Goal: Task Accomplishment & Management: Manage account settings

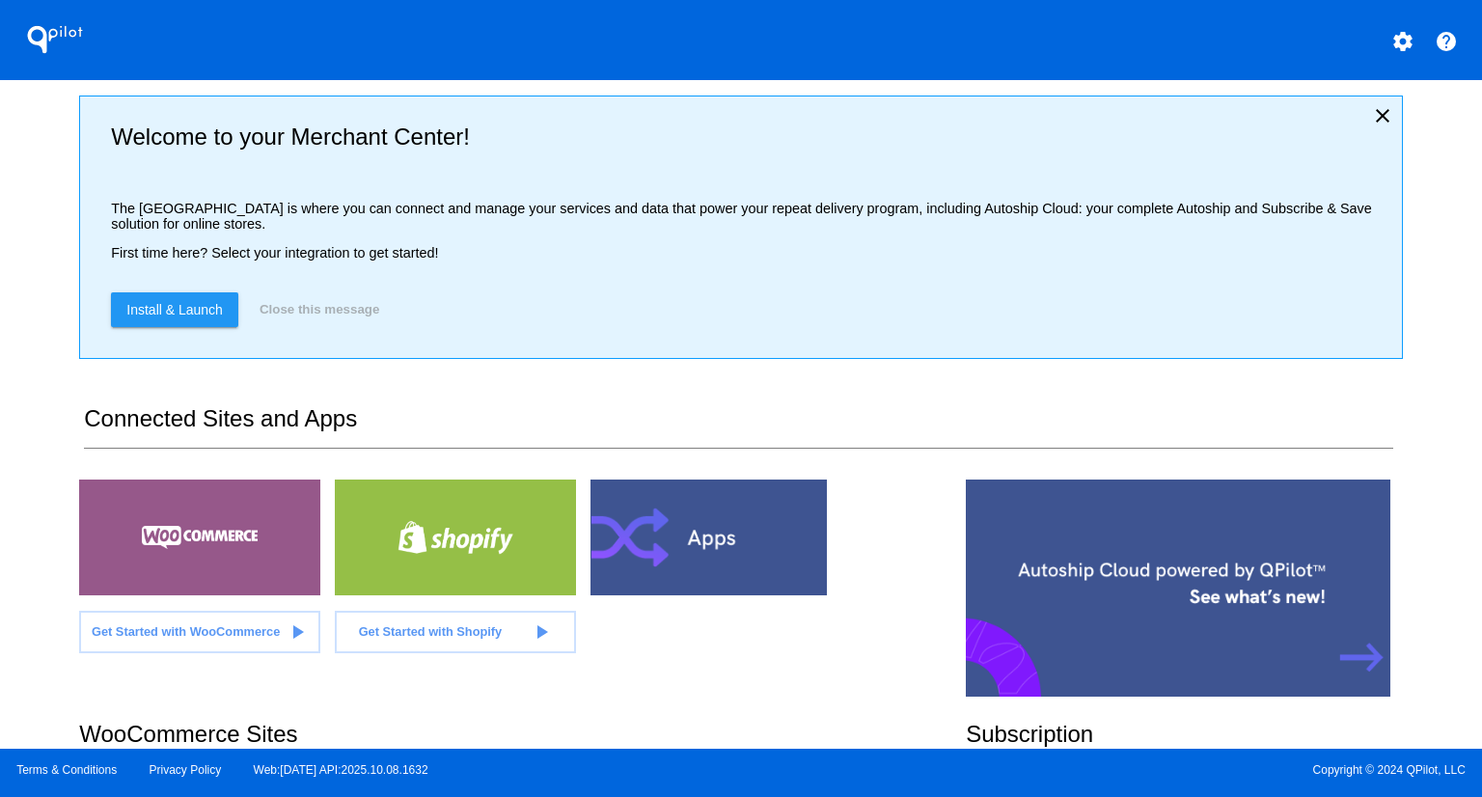
click at [27, 366] on div "QPilot settings help Welcome to your Merchant Center! The [GEOGRAPHIC_DATA] is …" at bounding box center [741, 374] width 1482 height 749
click at [27, 367] on div "QPilot settings help Welcome to your Merchant Center! The [GEOGRAPHIC_DATA] is …" at bounding box center [741, 374] width 1482 height 749
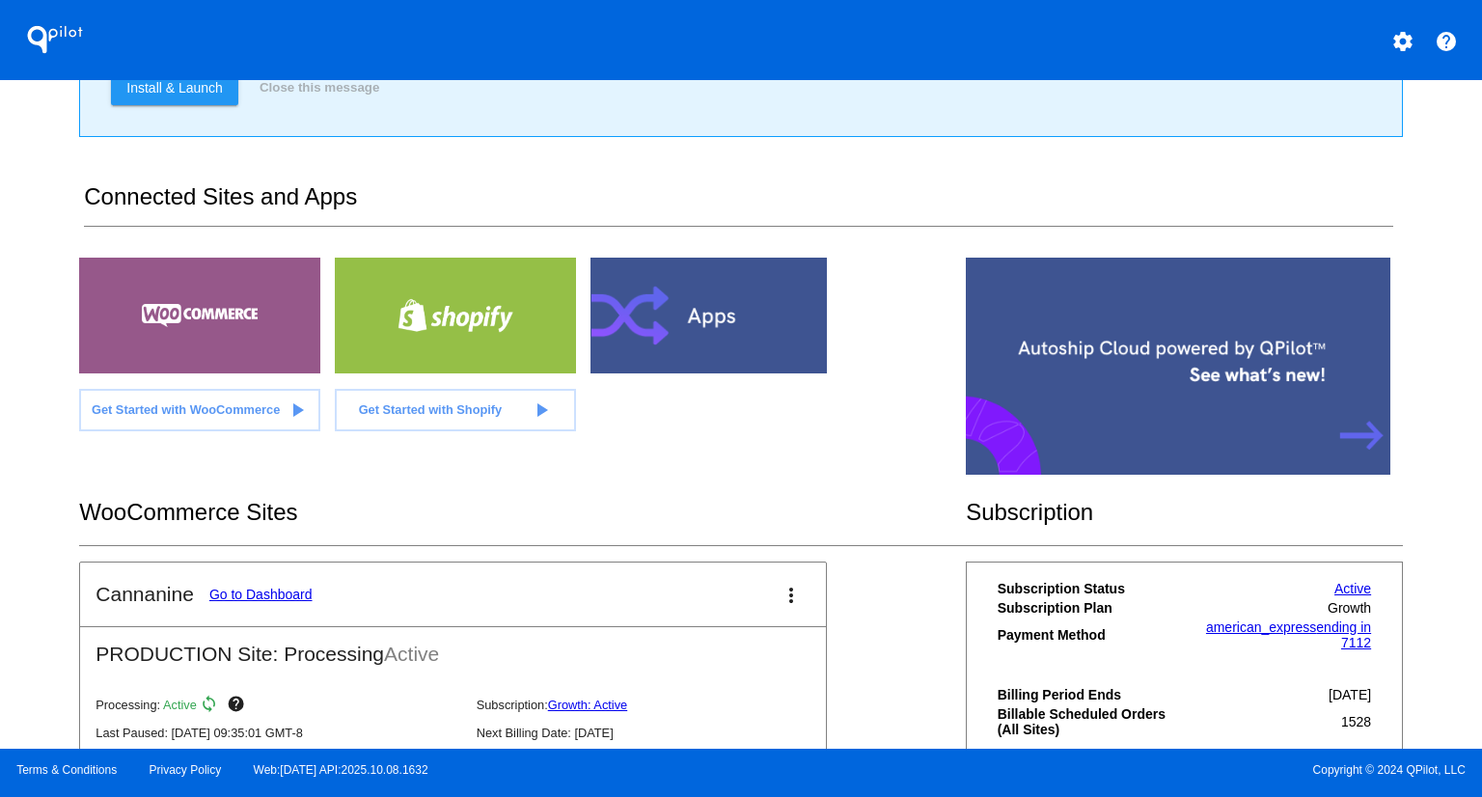
scroll to position [379, 0]
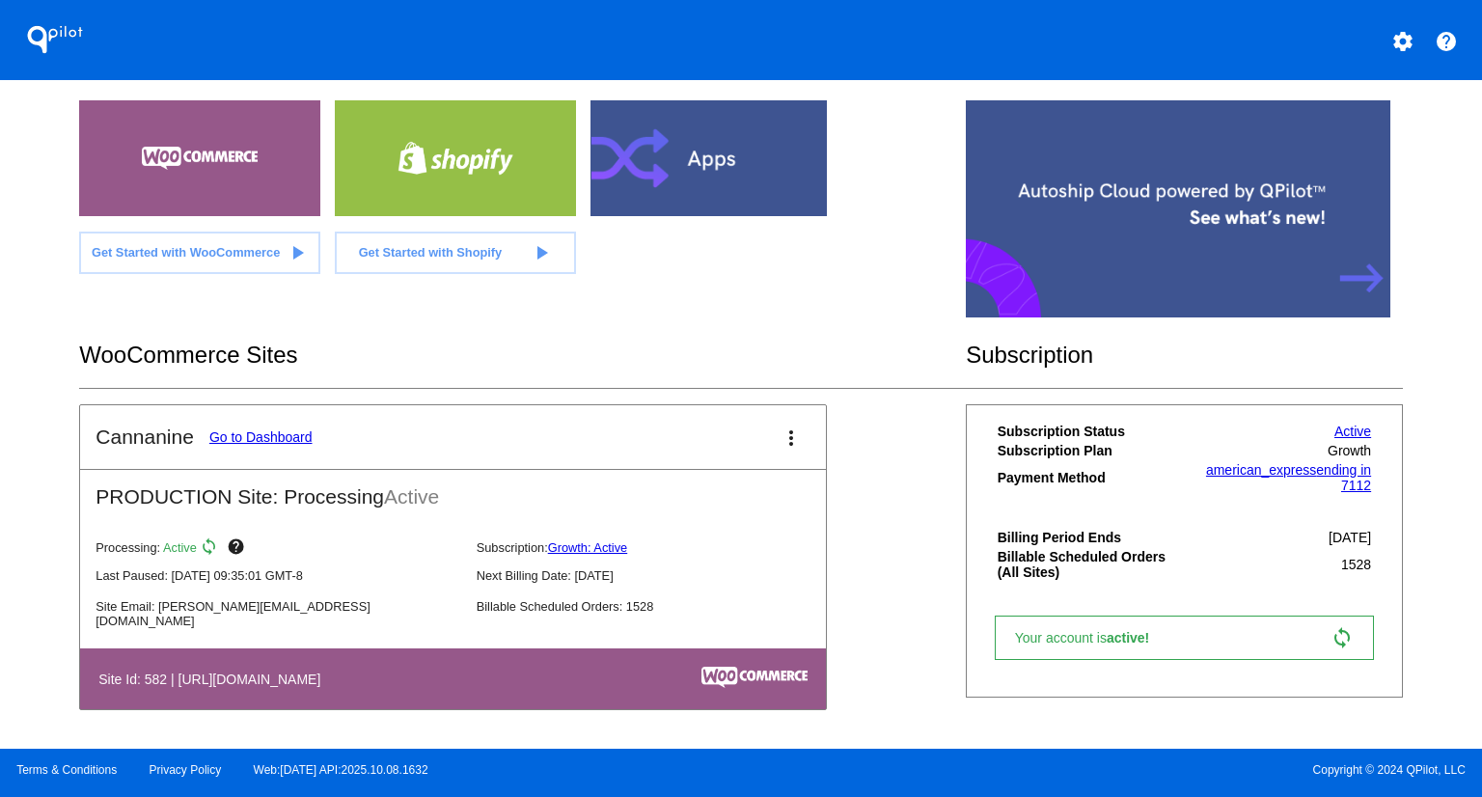
click at [269, 438] on link "Go to Dashboard" at bounding box center [260, 436] width 103 height 15
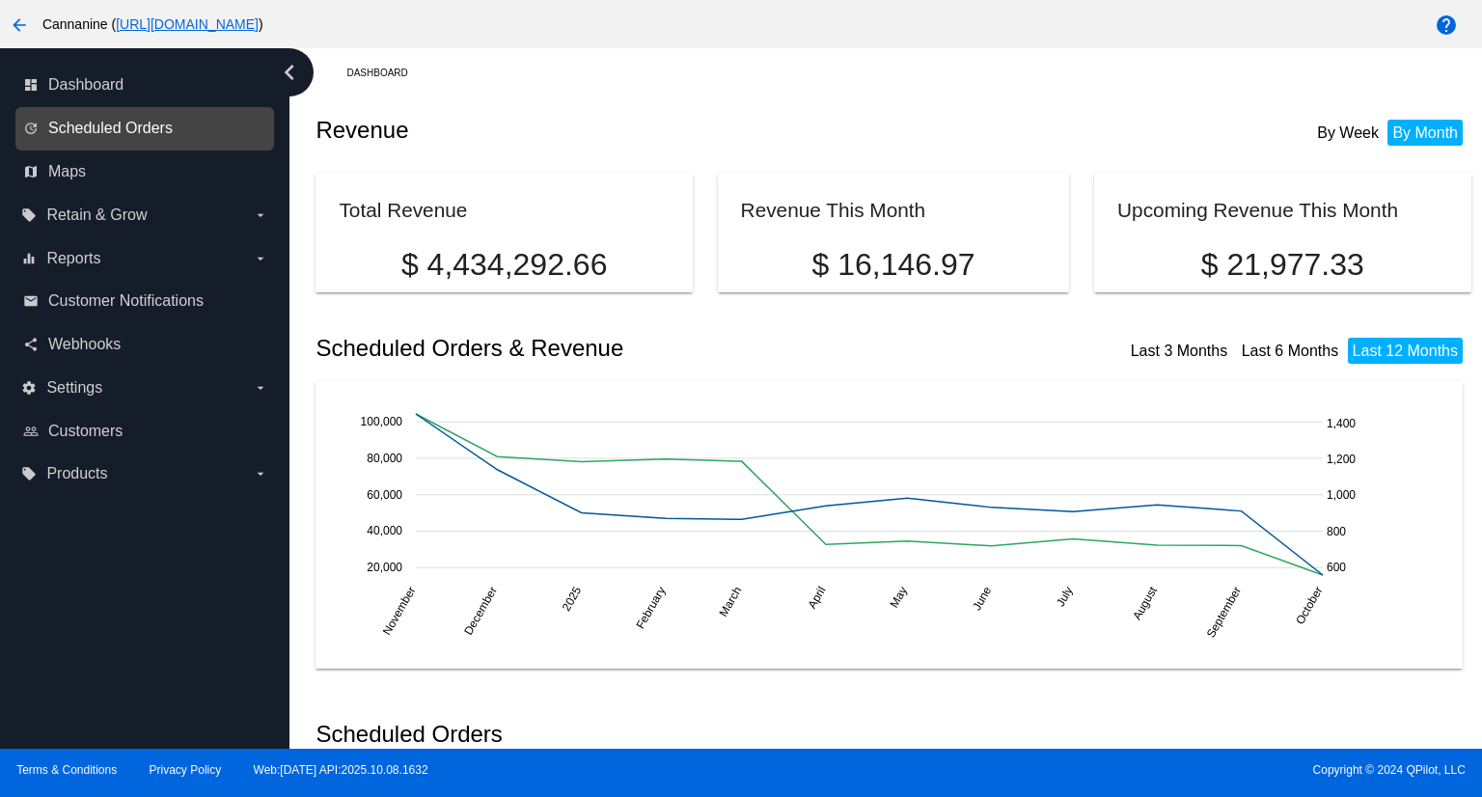
click at [131, 128] on span "Scheduled Orders" at bounding box center [110, 128] width 124 height 17
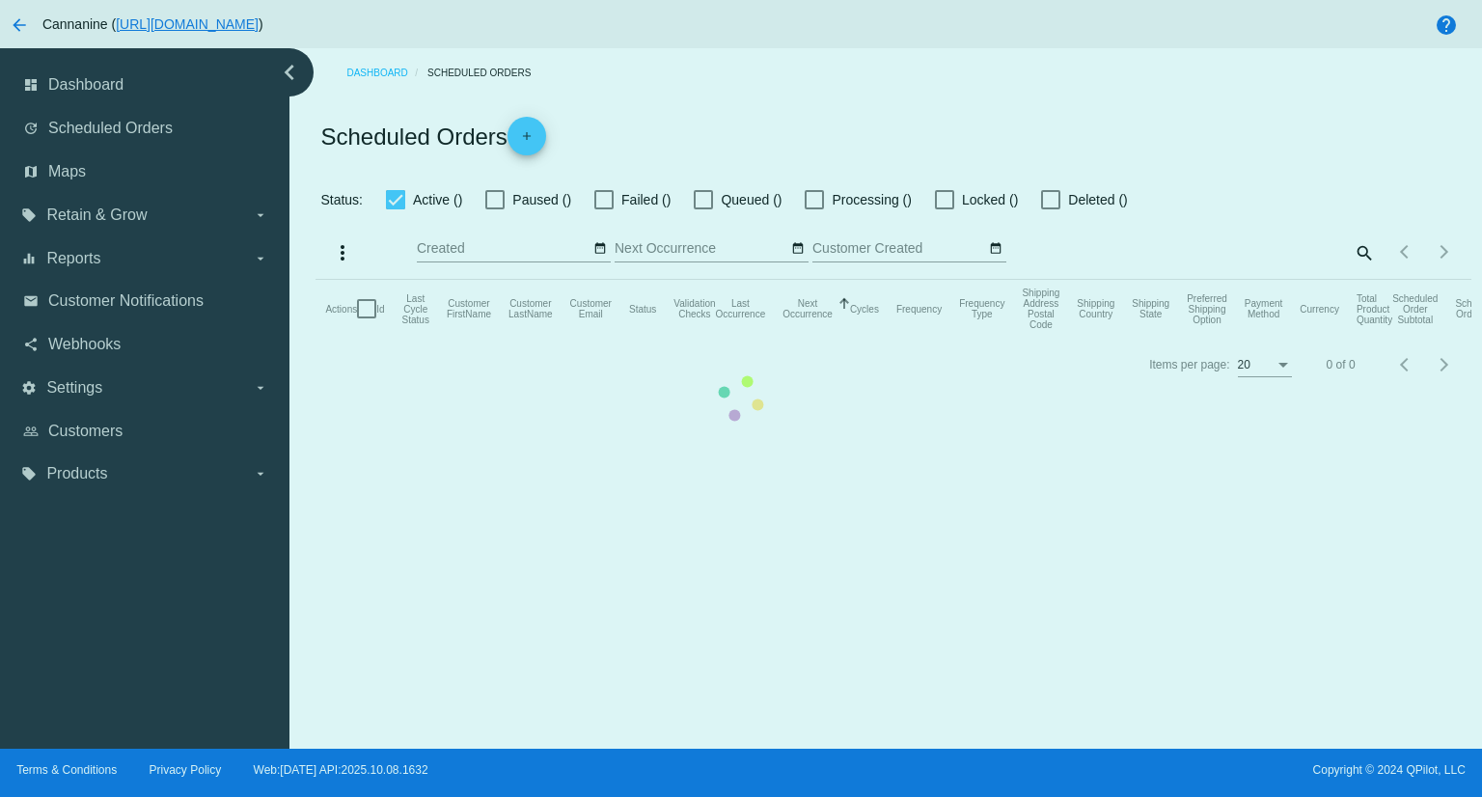
checkbox input "true"
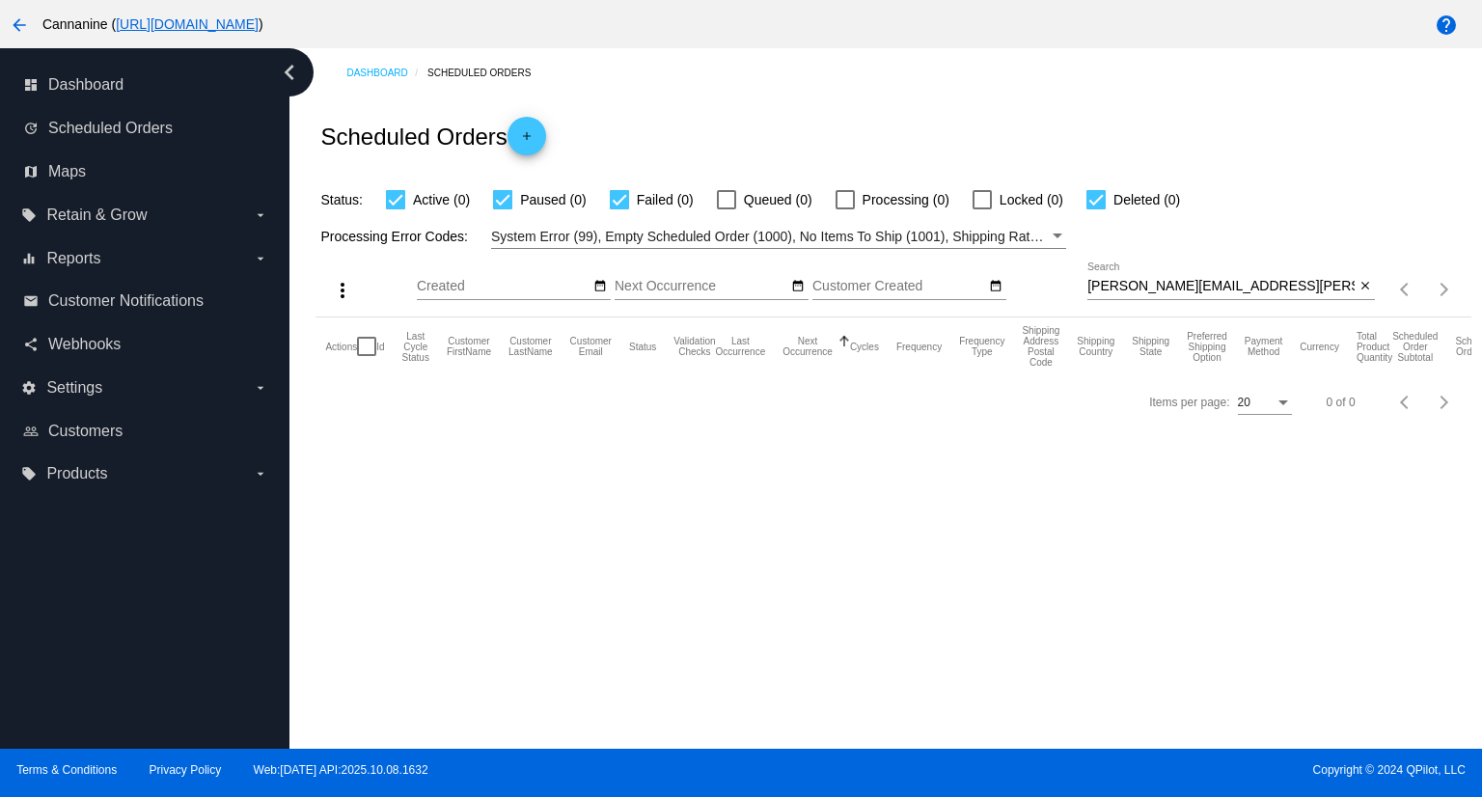
click at [1256, 284] on input "[PERSON_NAME][EMAIL_ADDRESS][PERSON_NAME][DOMAIN_NAME]" at bounding box center [1220, 286] width 267 height 15
paste input "1035056"
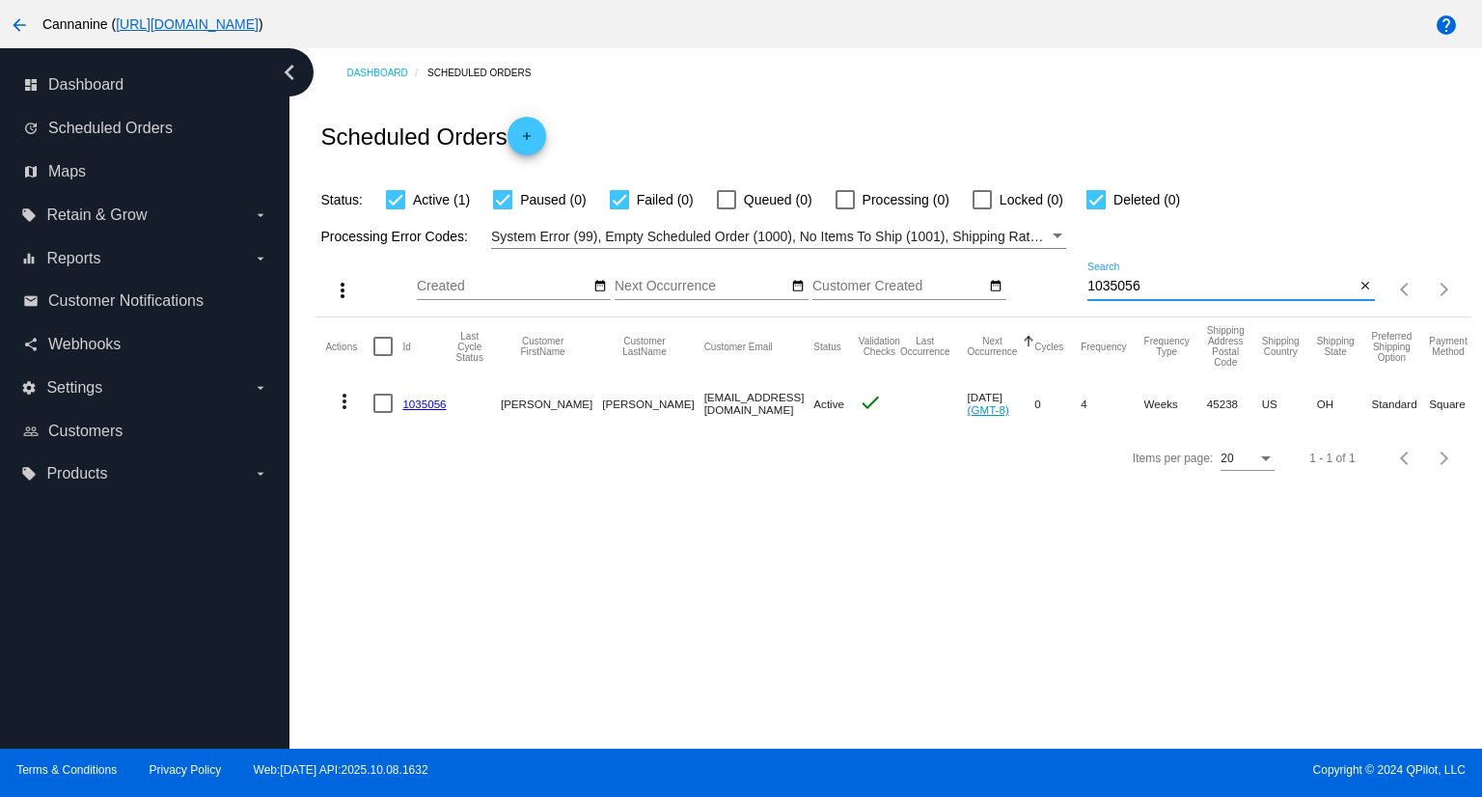
type input "1035056"
click at [341, 400] on mat-icon "more_vert" at bounding box center [344, 401] width 23 height 23
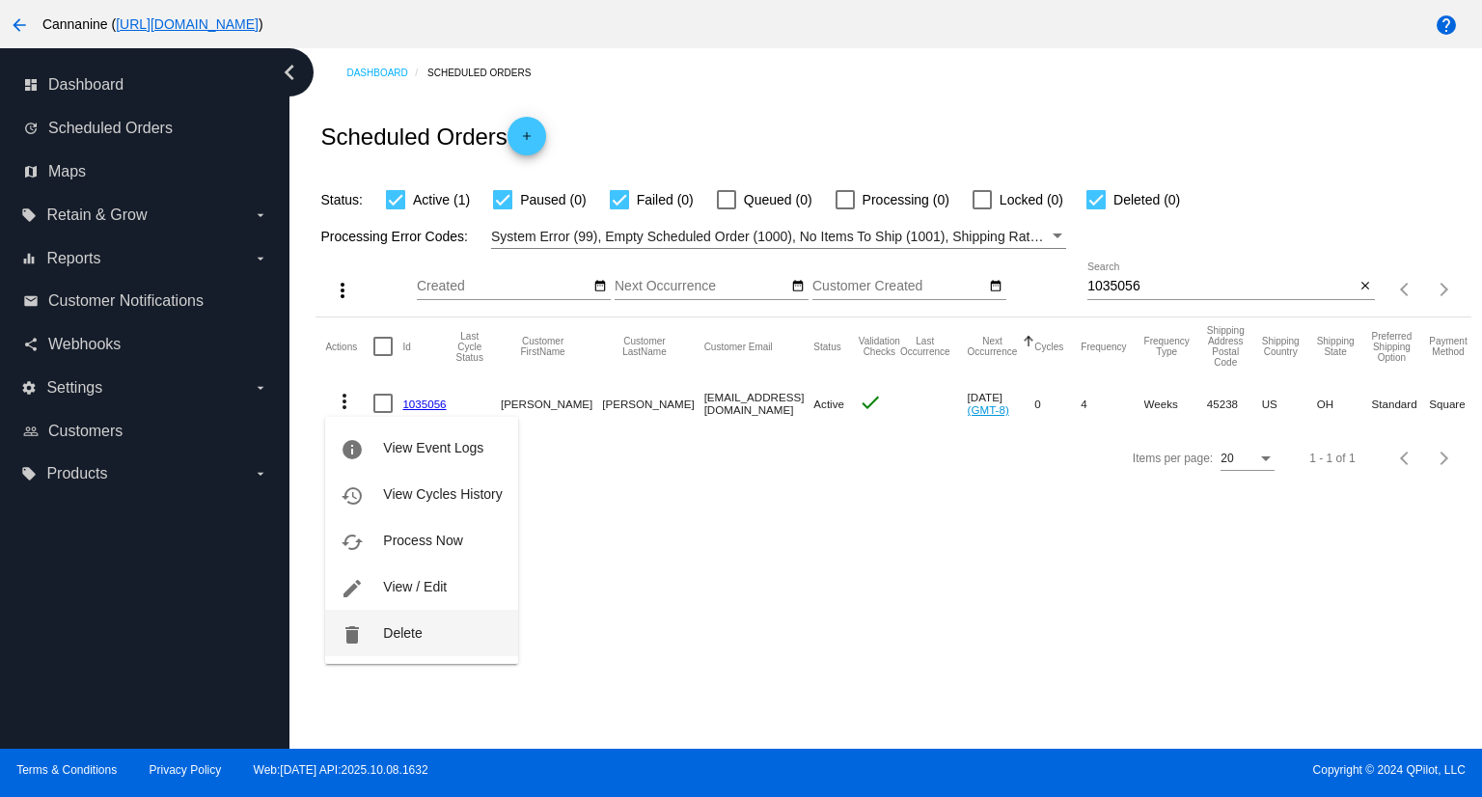
click at [437, 632] on button "delete Delete" at bounding box center [421, 633] width 192 height 46
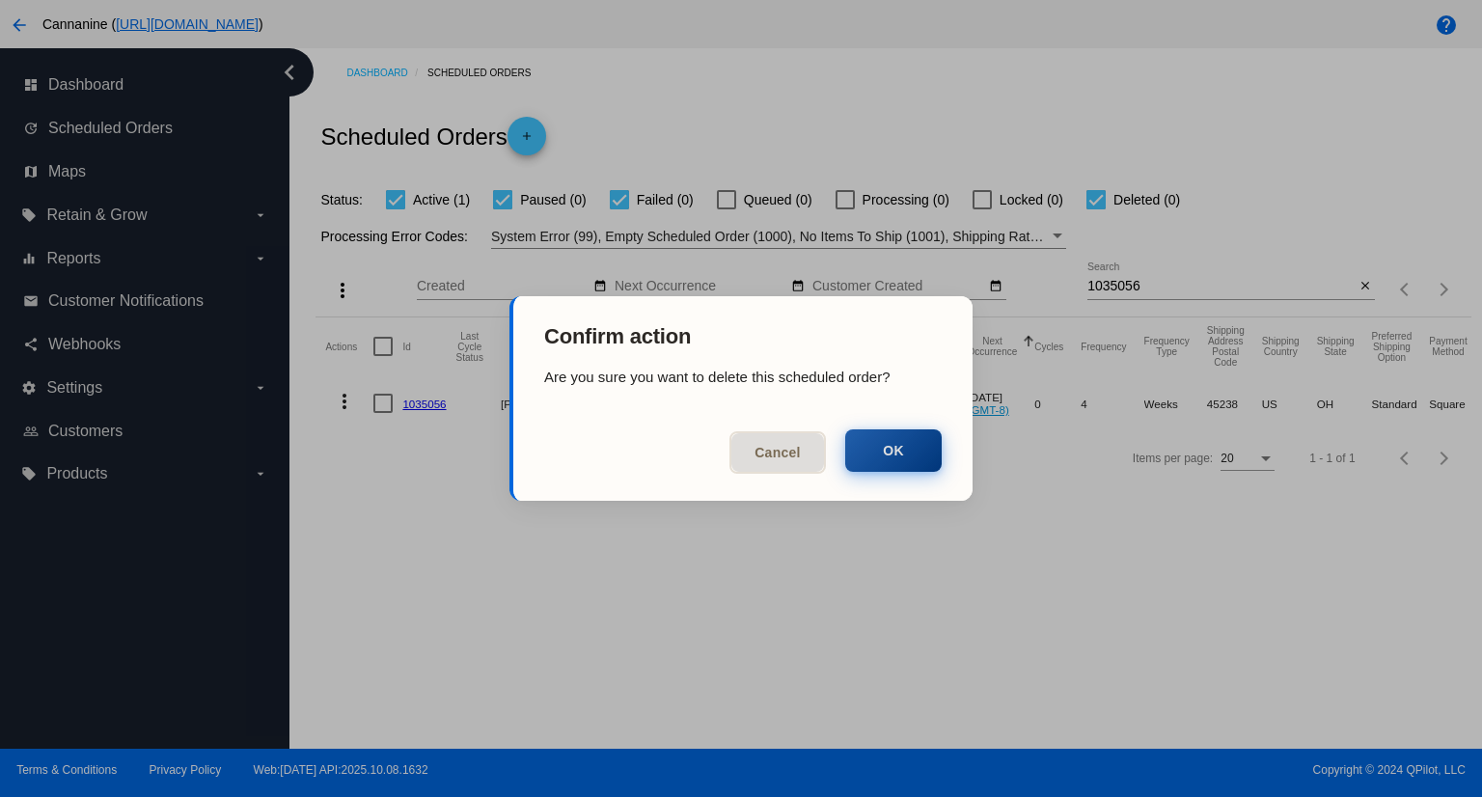
click at [889, 445] on button "OK" at bounding box center [893, 450] width 96 height 42
